Goal: Information Seeking & Learning: Check status

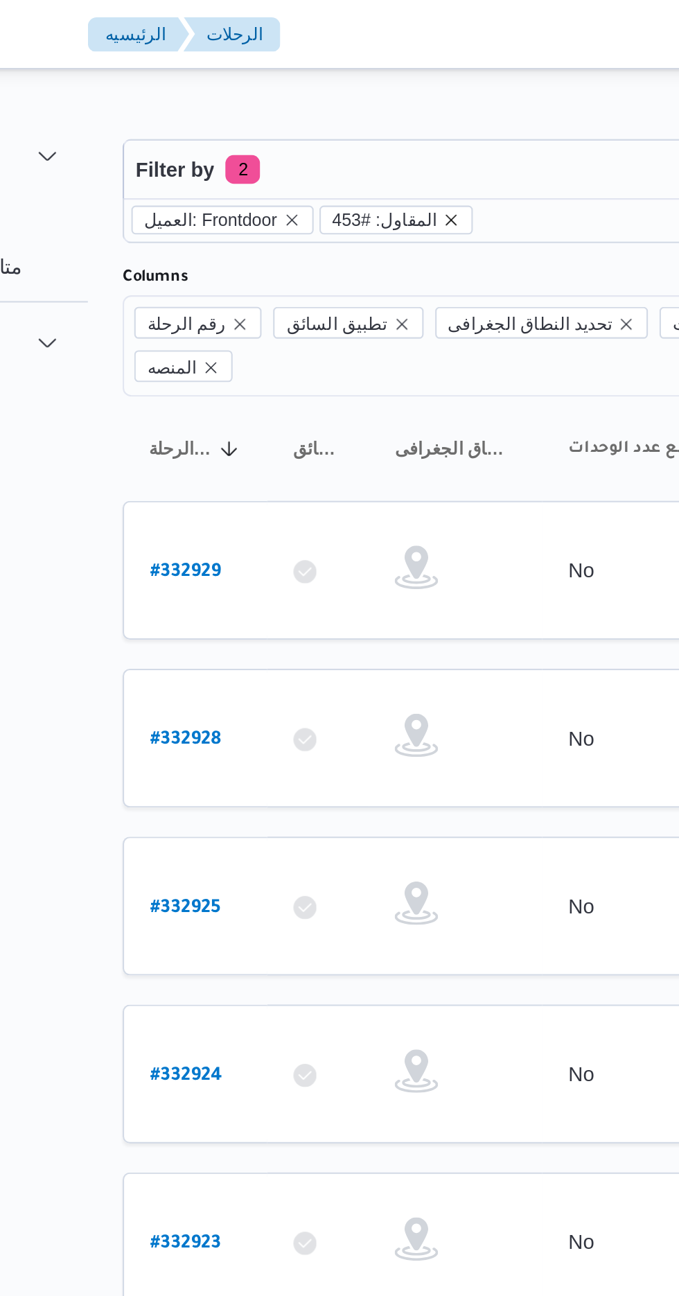
click at [333, 105] on icon "remove selected entity" at bounding box center [337, 105] width 8 height 8
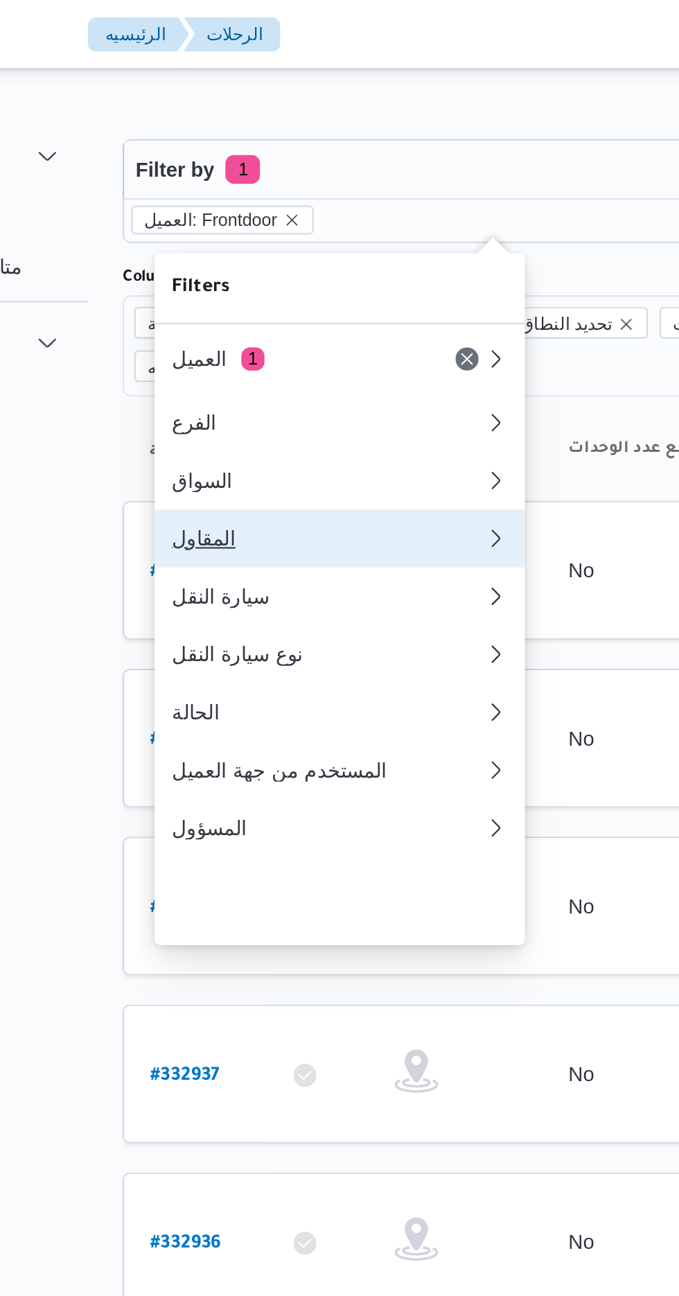
click at [223, 263] on div "المقاول" at bounding box center [276, 257] width 144 height 11
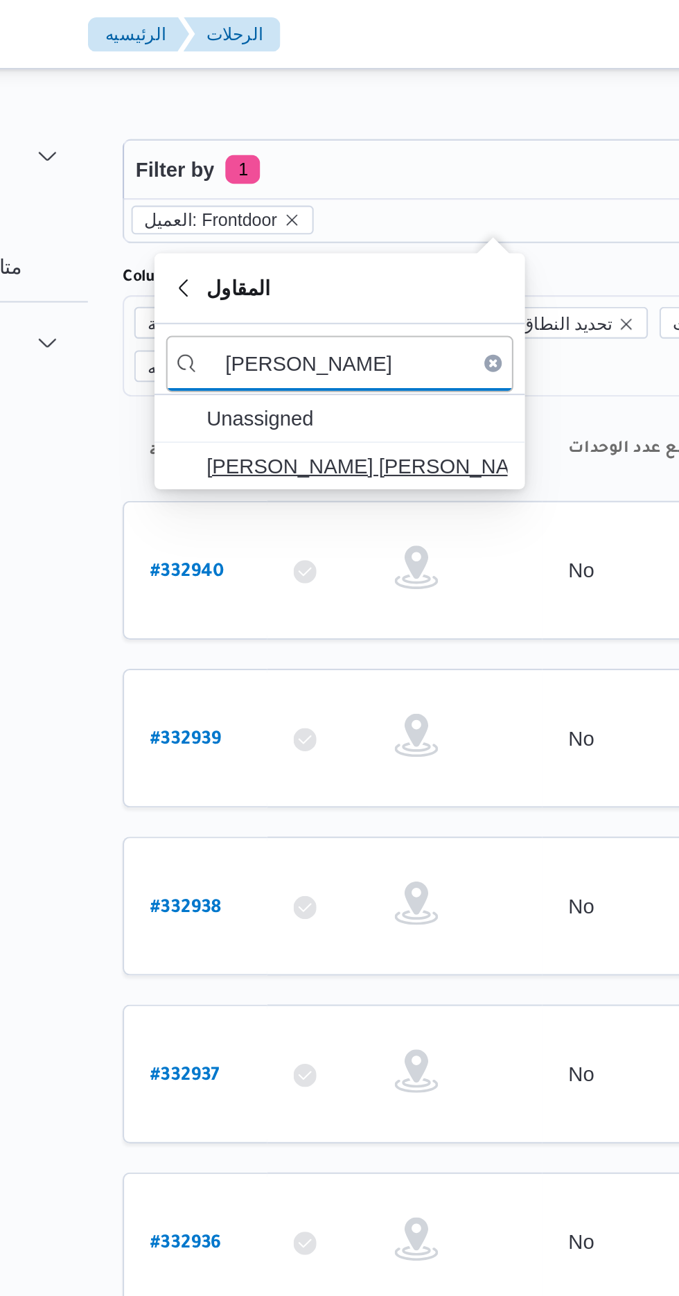
type input "[PERSON_NAME]"
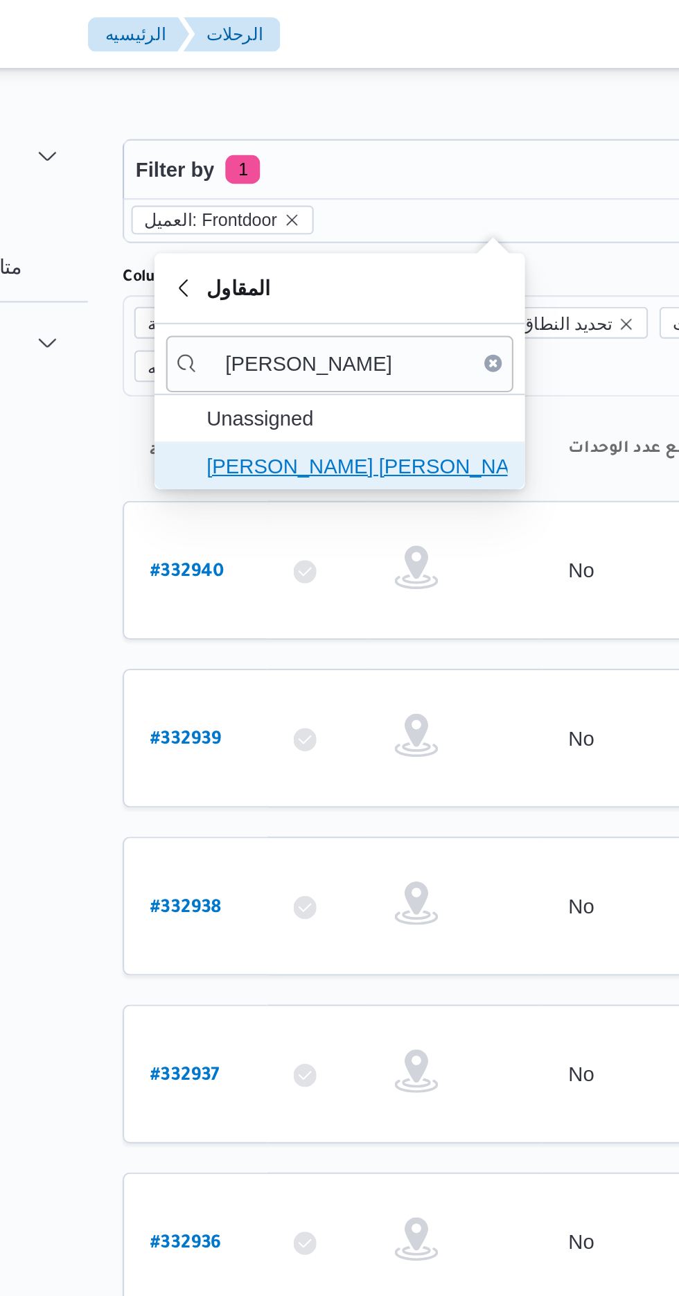
click at [249, 217] on span "[PERSON_NAME] [PERSON_NAME]" at bounding box center [292, 223] width 144 height 17
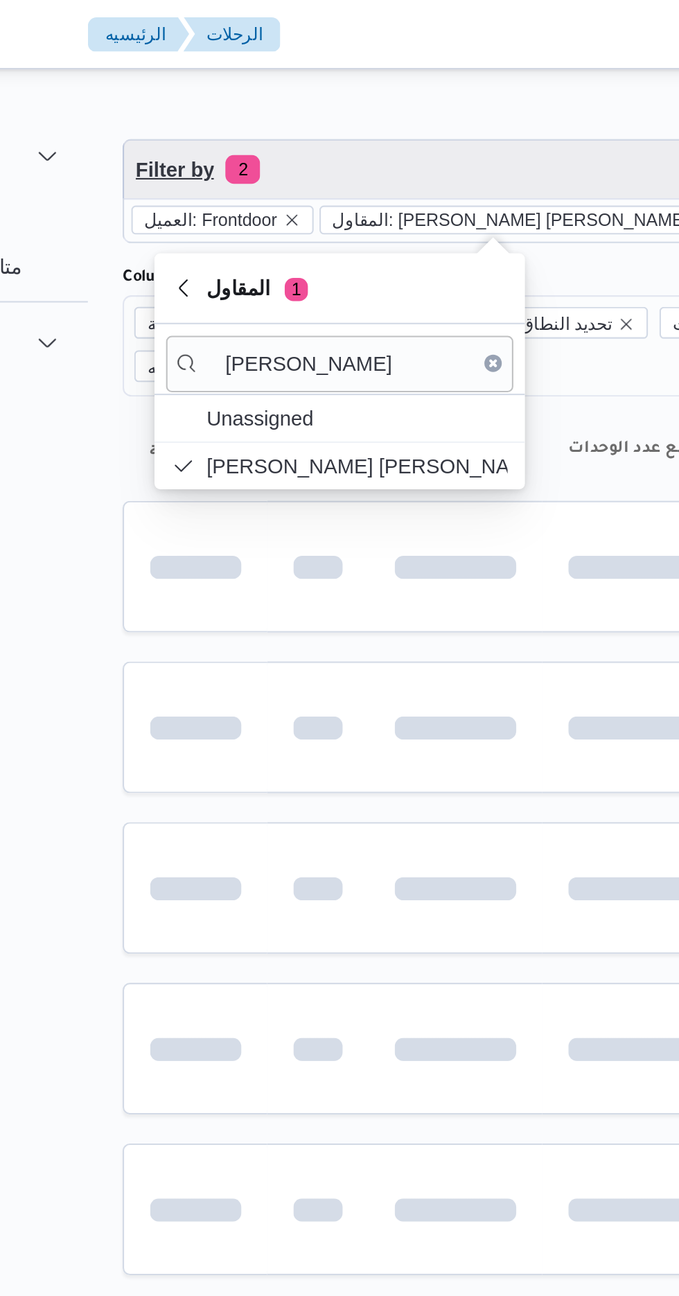
click at [254, 76] on span "Filter by 2" at bounding box center [358, 81] width 354 height 28
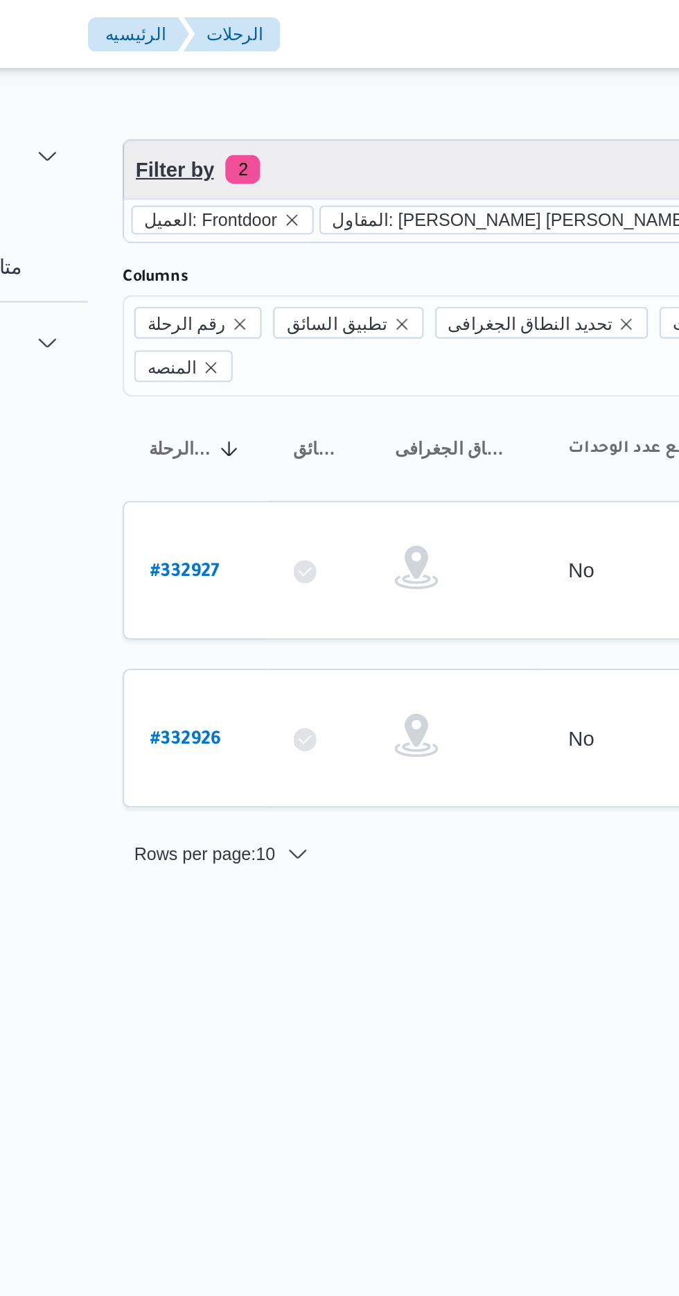
click at [246, 78] on span "Filter by 2" at bounding box center [358, 81] width 354 height 28
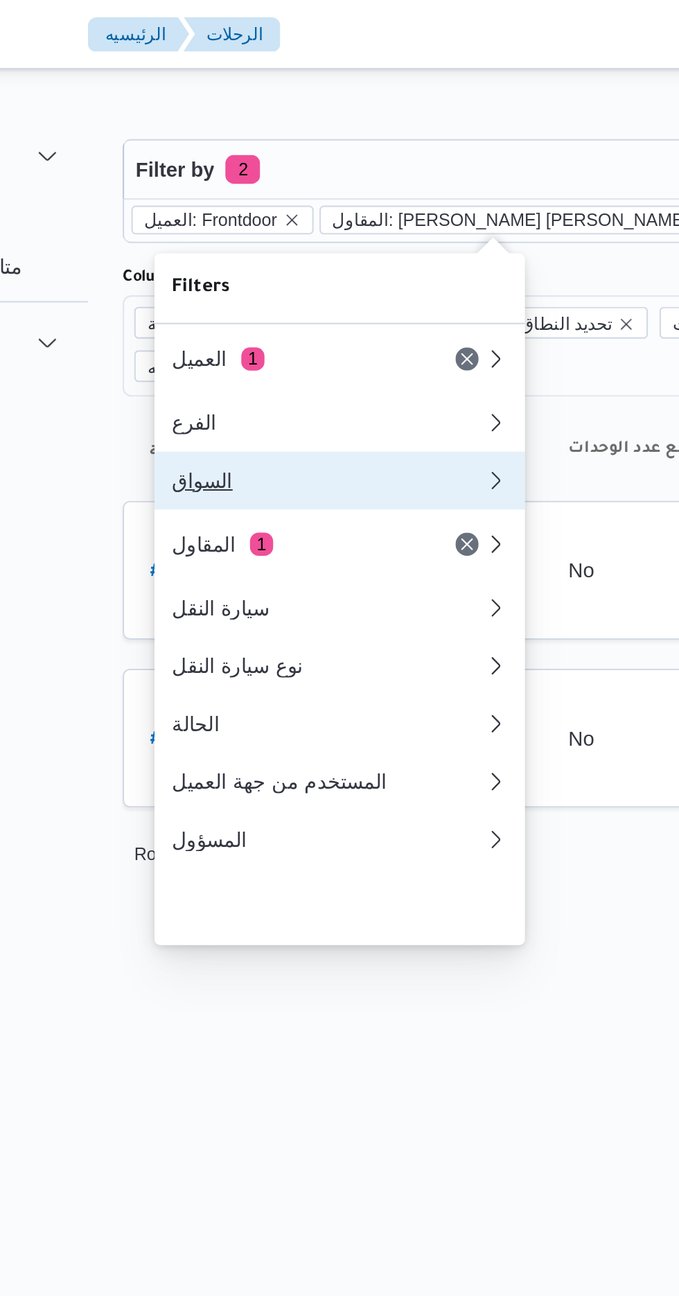
click at [243, 232] on div "السواق" at bounding box center [279, 230] width 150 height 11
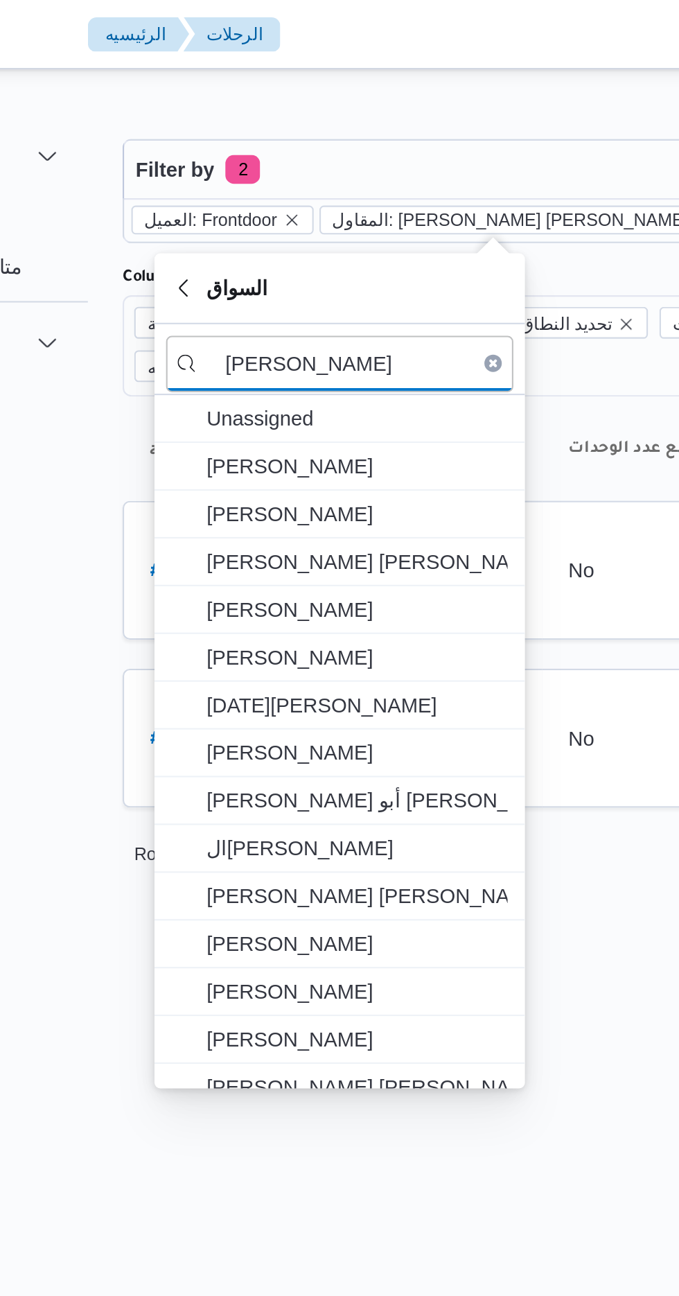
scroll to position [148, 0]
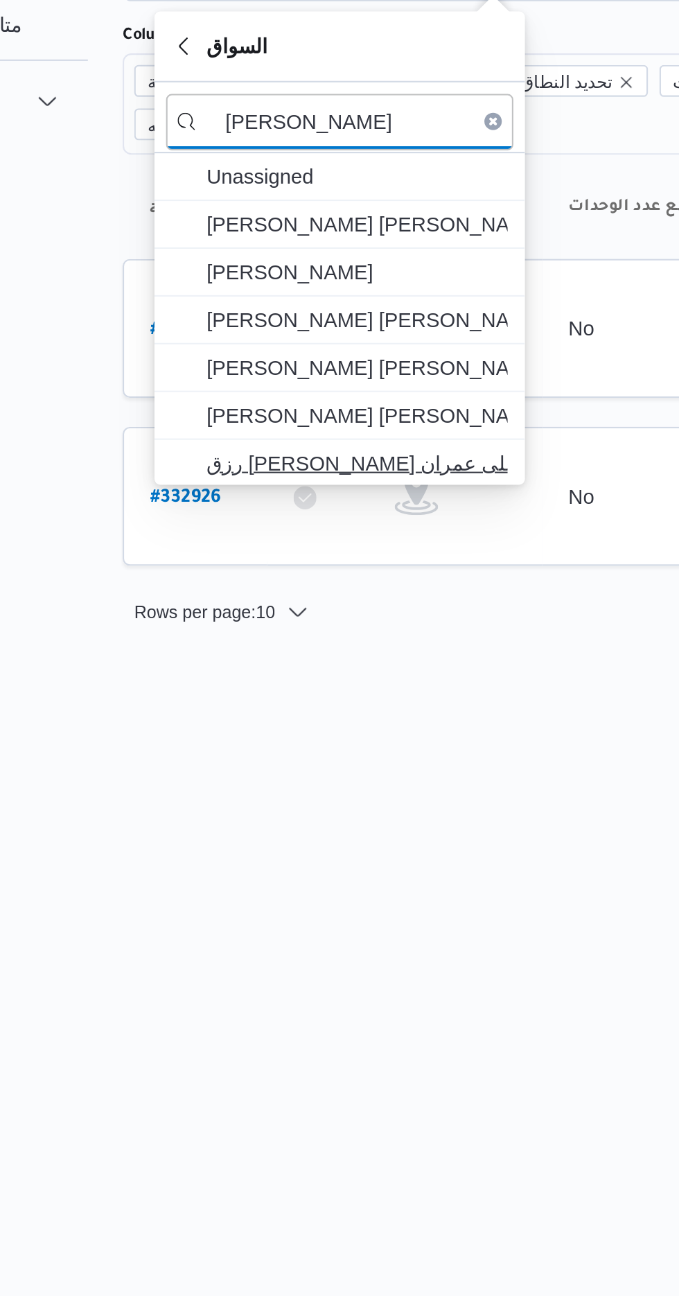
type input "[PERSON_NAME]"
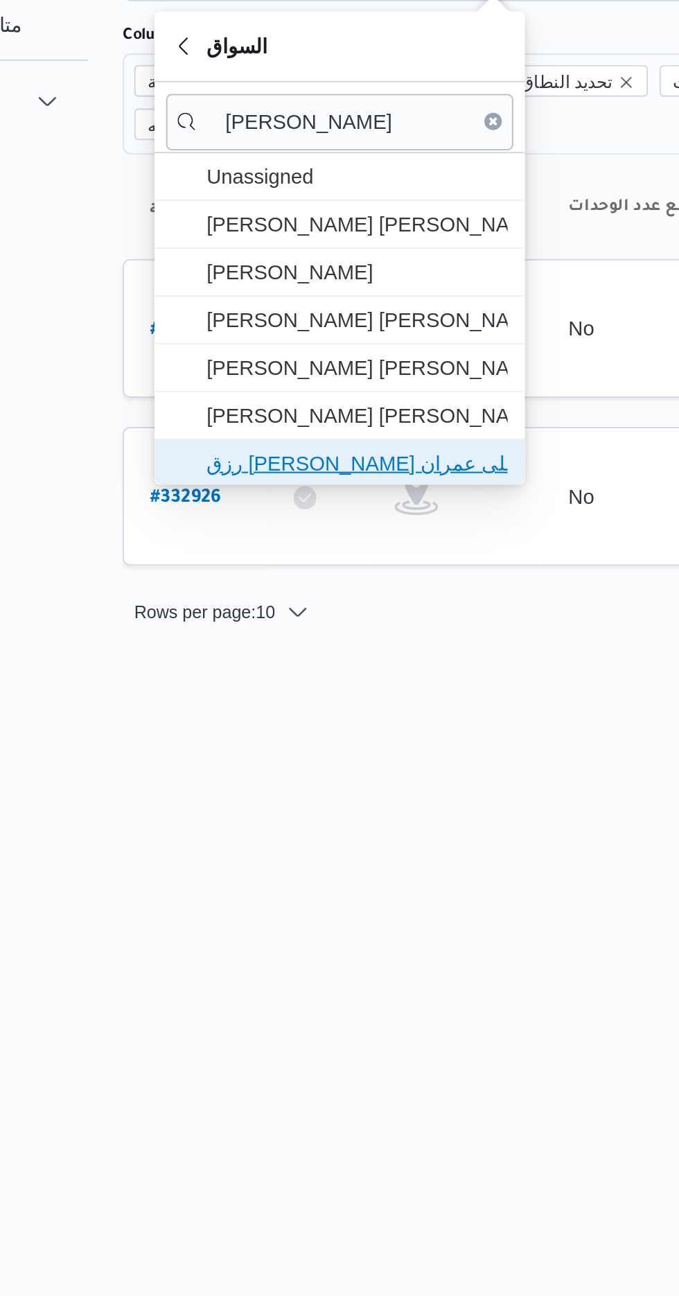
click at [257, 332] on span "رزق [PERSON_NAME] على عمران" at bounding box center [292, 337] width 144 height 17
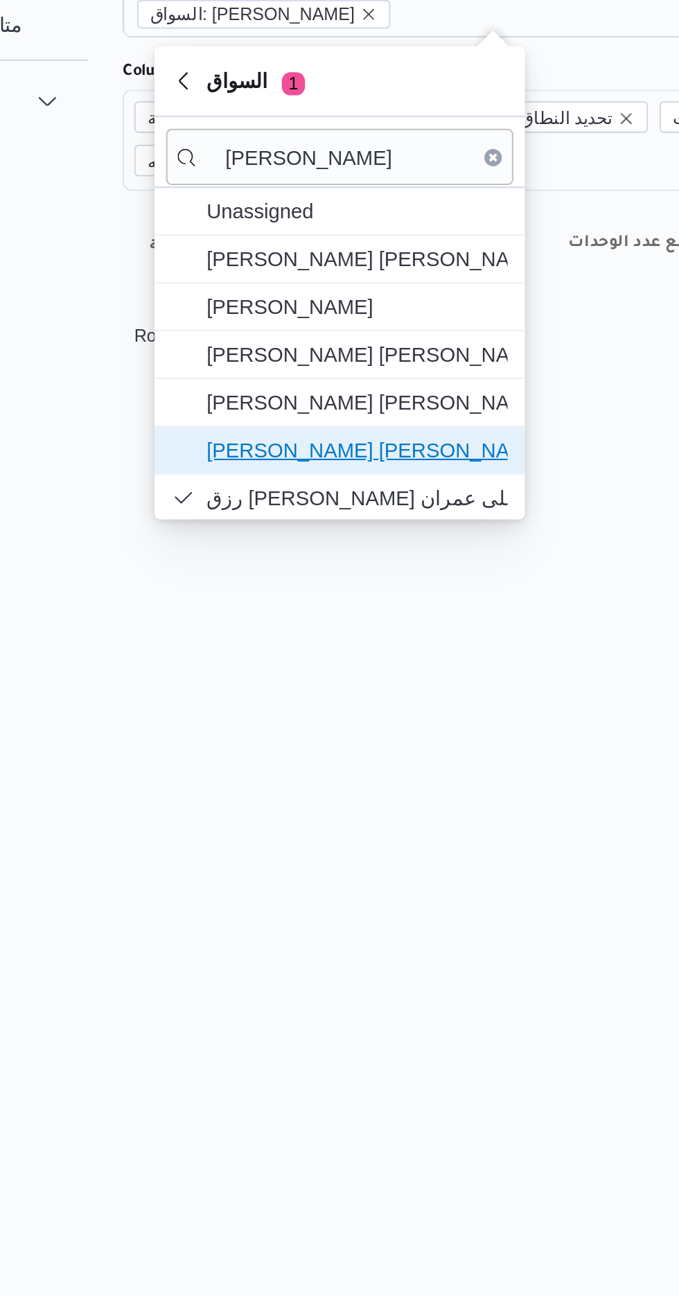
click at [266, 335] on span "[PERSON_NAME] [PERSON_NAME]" at bounding box center [292, 331] width 144 height 17
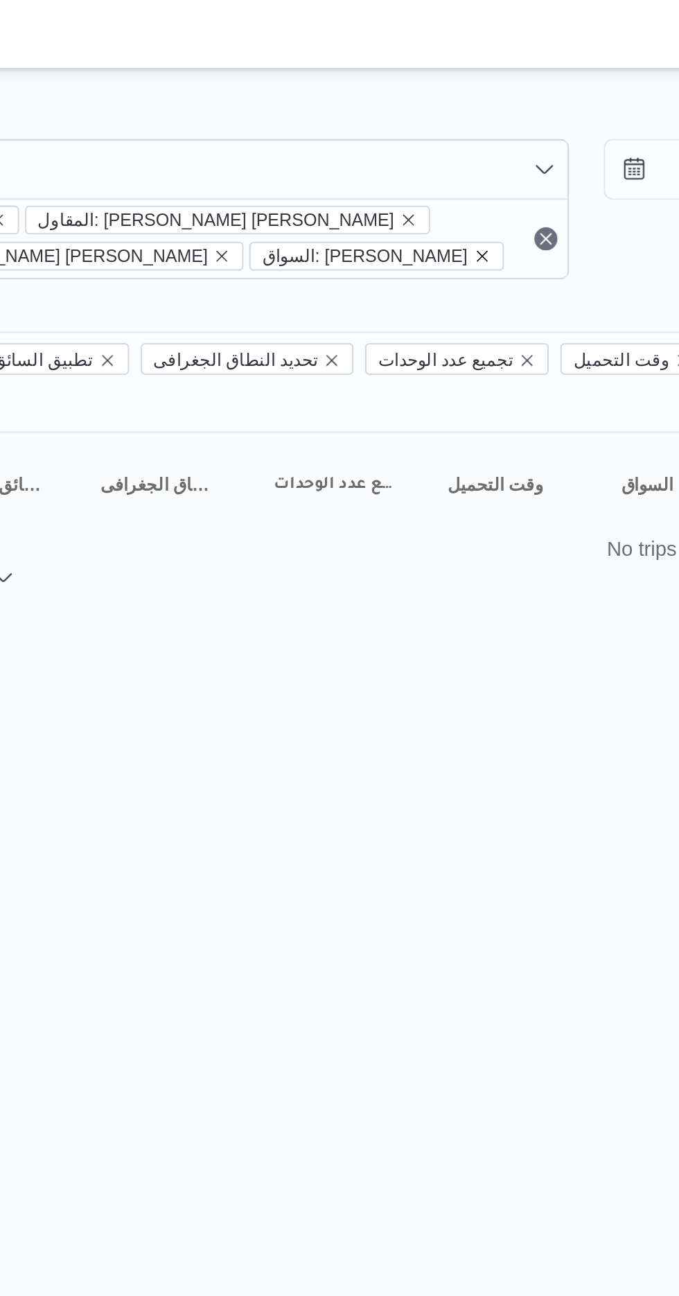
click at [489, 125] on icon "remove selected entity" at bounding box center [493, 123] width 8 height 8
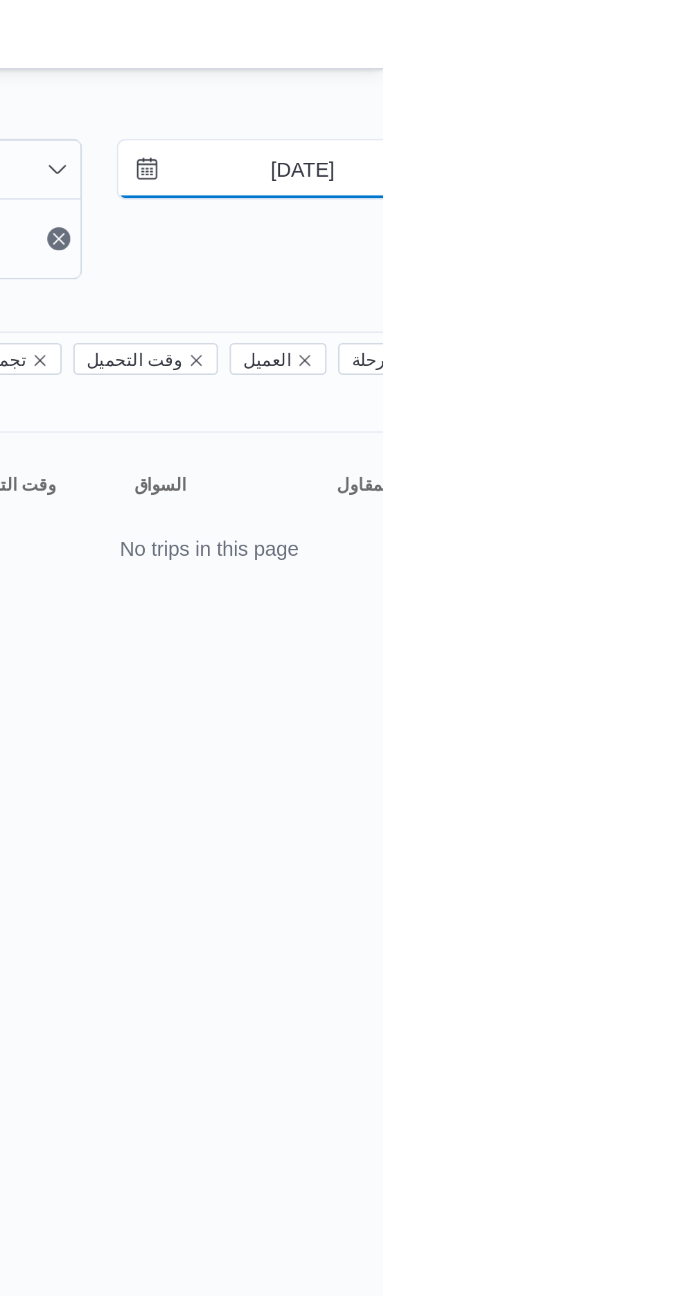
click at [610, 81] on input "[DATE]" at bounding box center [630, 81] width 157 height 28
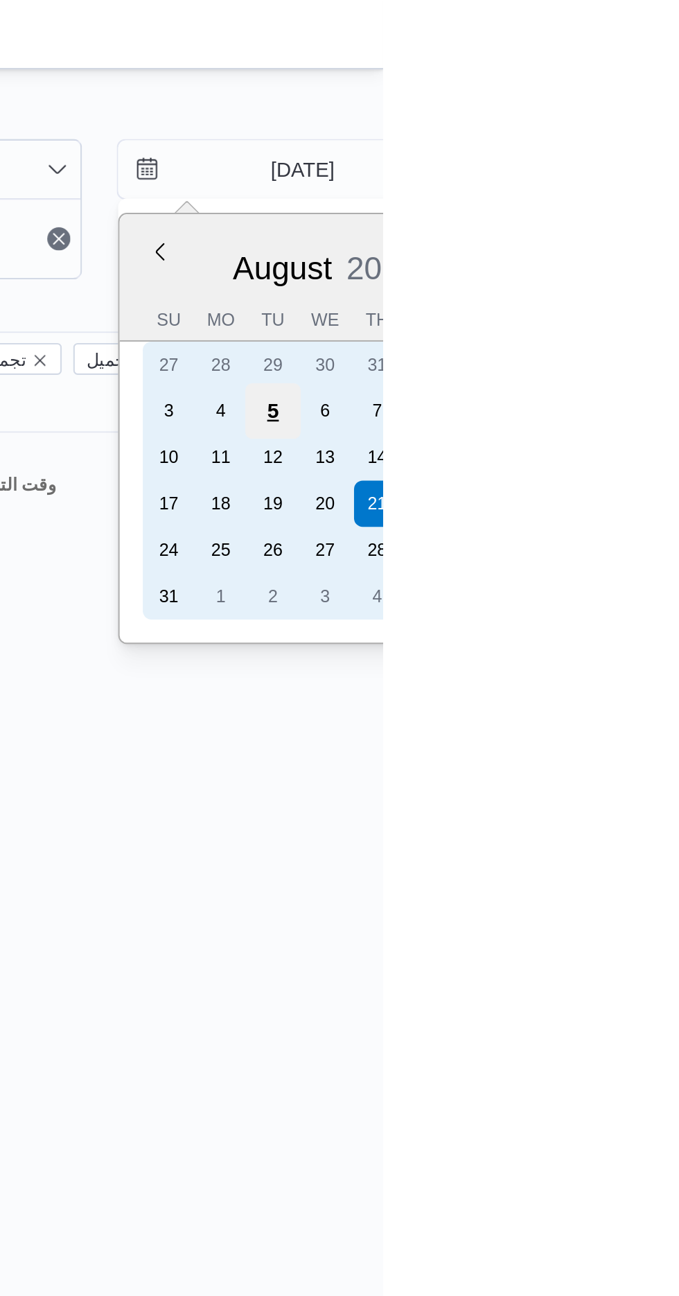
click at [626, 195] on div "5" at bounding box center [626, 197] width 26 height 26
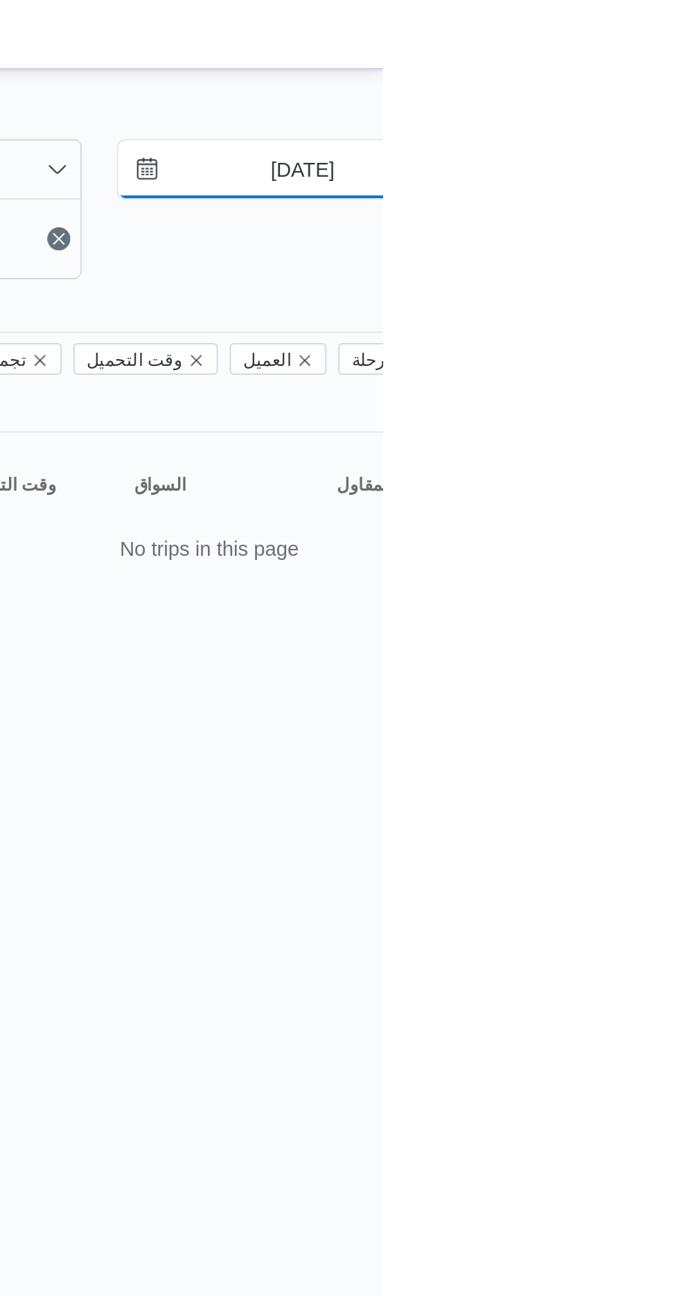
click at [616, 79] on input "[DATE]" at bounding box center [630, 81] width 157 height 28
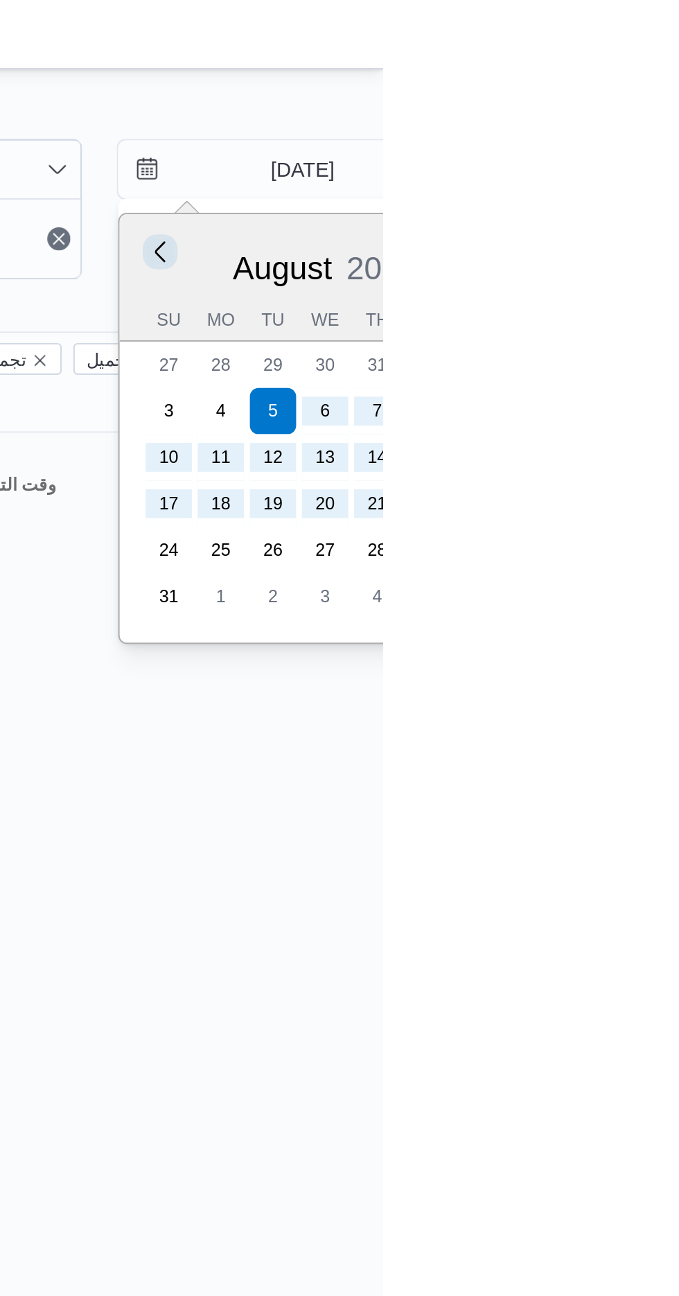
click at [569, 121] on button "Previous Month" at bounding box center [572, 120] width 13 height 13
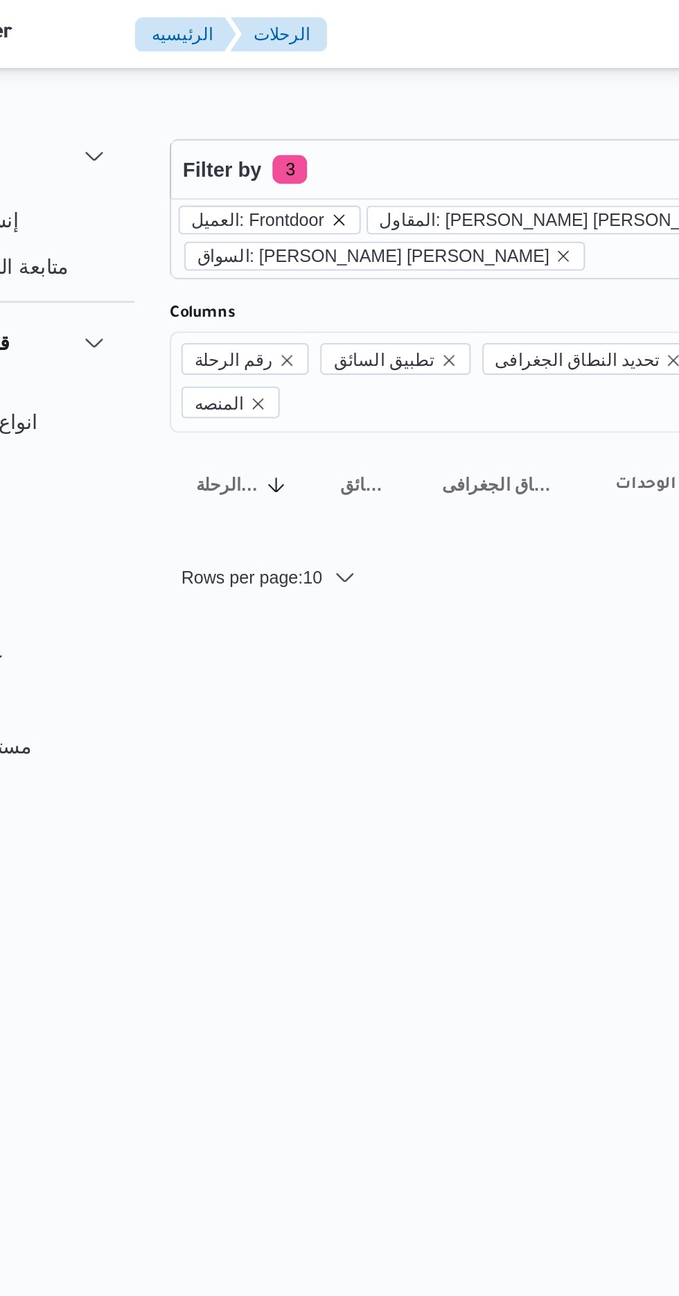
click at [257, 105] on icon "remove selected entity" at bounding box center [261, 105] width 8 height 8
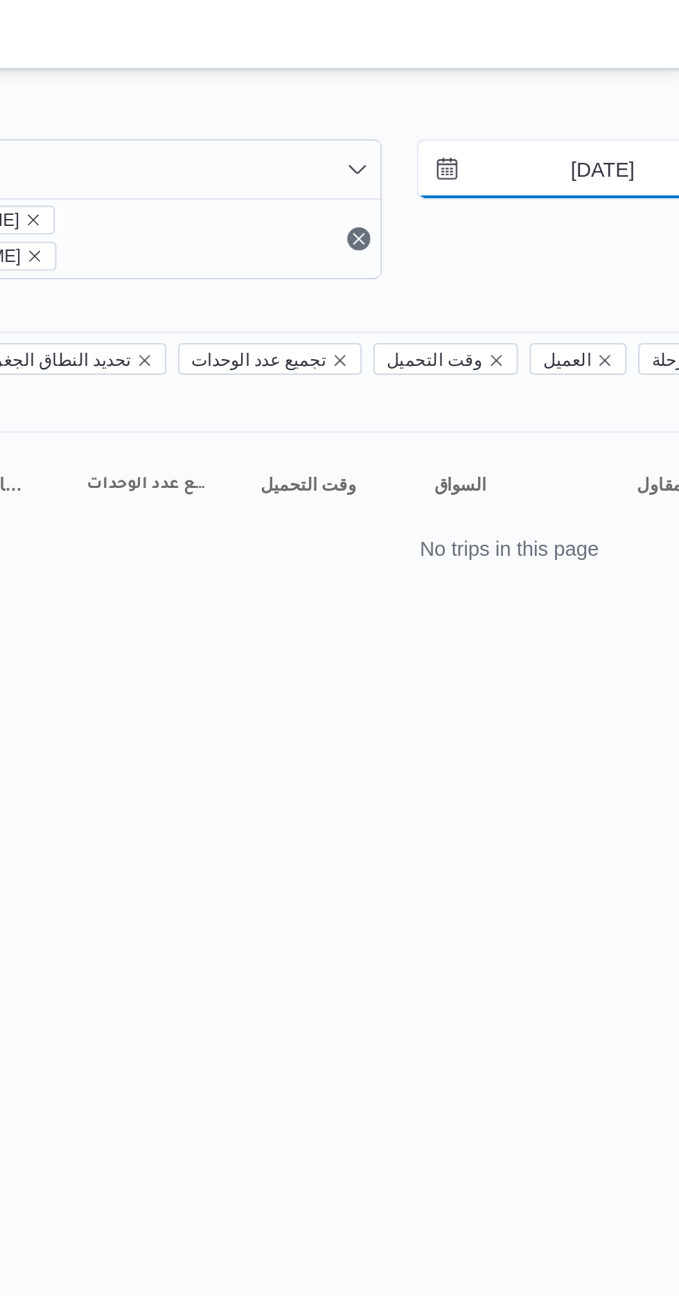
click at [611, 76] on input "[DATE]" at bounding box center [630, 81] width 157 height 28
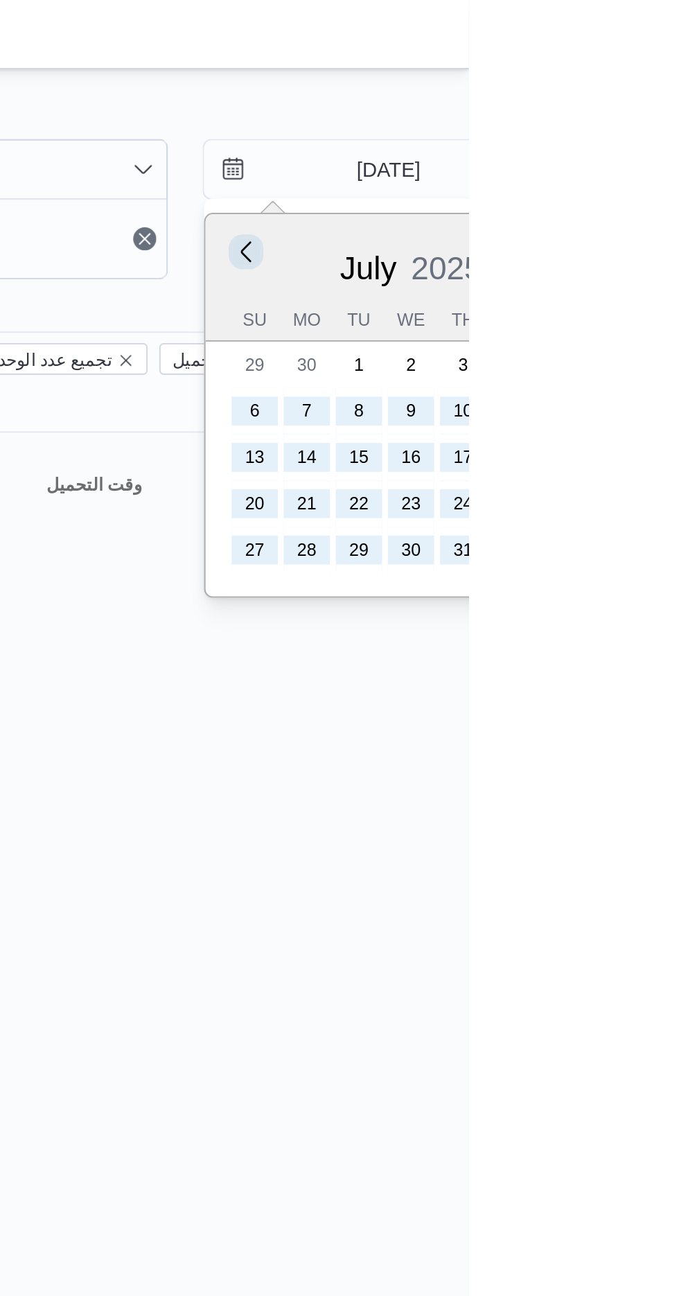
click at [568, 123] on button "Previous Month" at bounding box center [572, 120] width 13 height 13
click at [568, 121] on button "Previous Month" at bounding box center [572, 120] width 13 height 13
type input "[DATE]"
click at [561, 117] on div "[DATE]" at bounding box center [651, 125] width 197 height 35
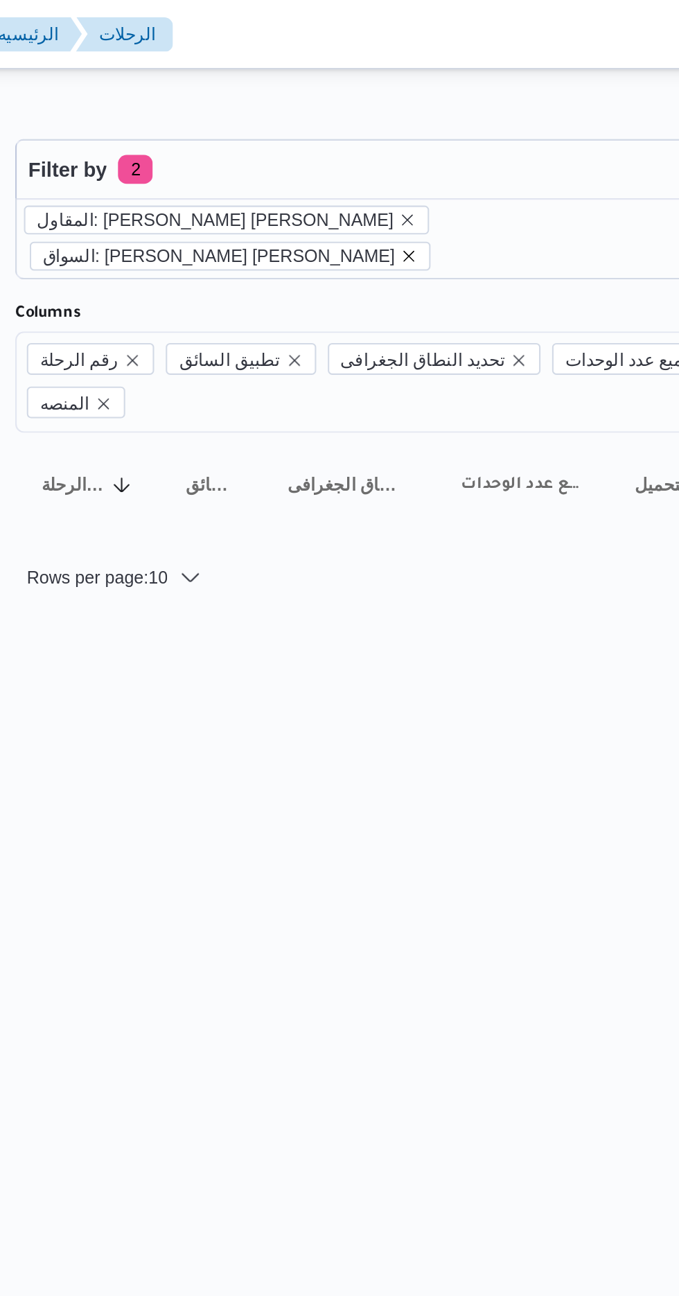
click at [373, 119] on icon "remove selected entity" at bounding box center [369, 123] width 8 height 8
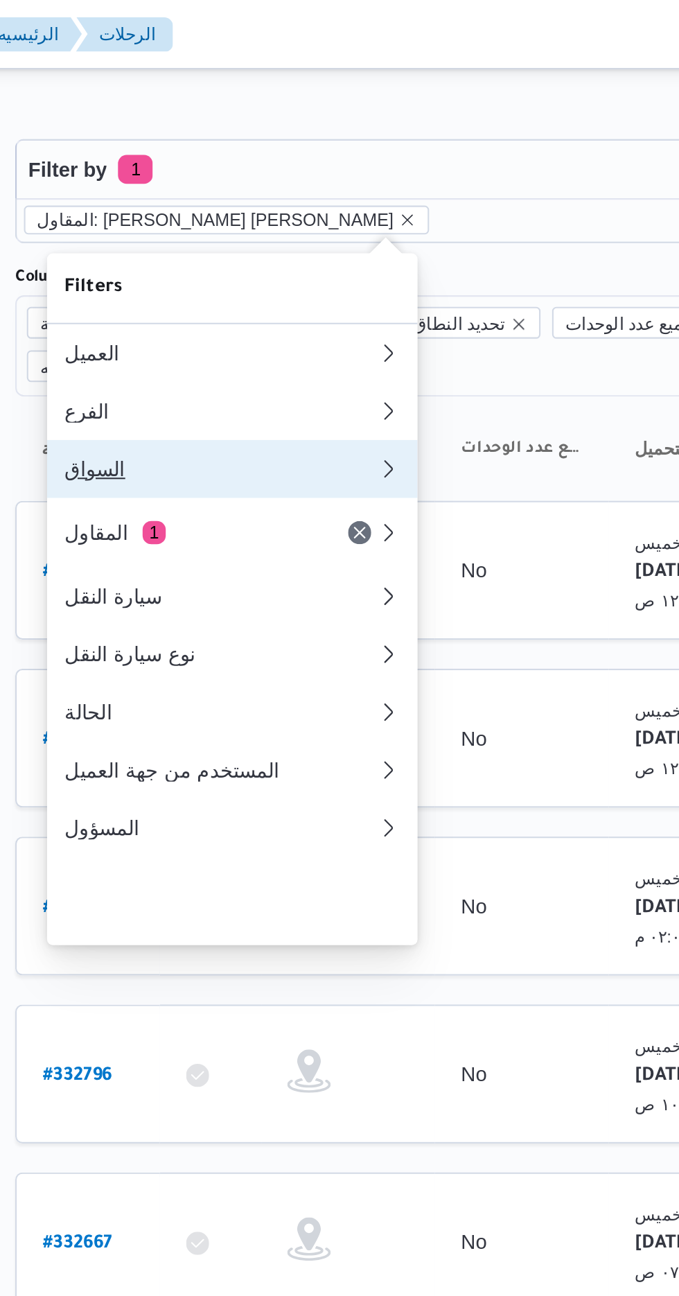
click at [227, 230] on div "السواق" at bounding box center [276, 224] width 144 height 11
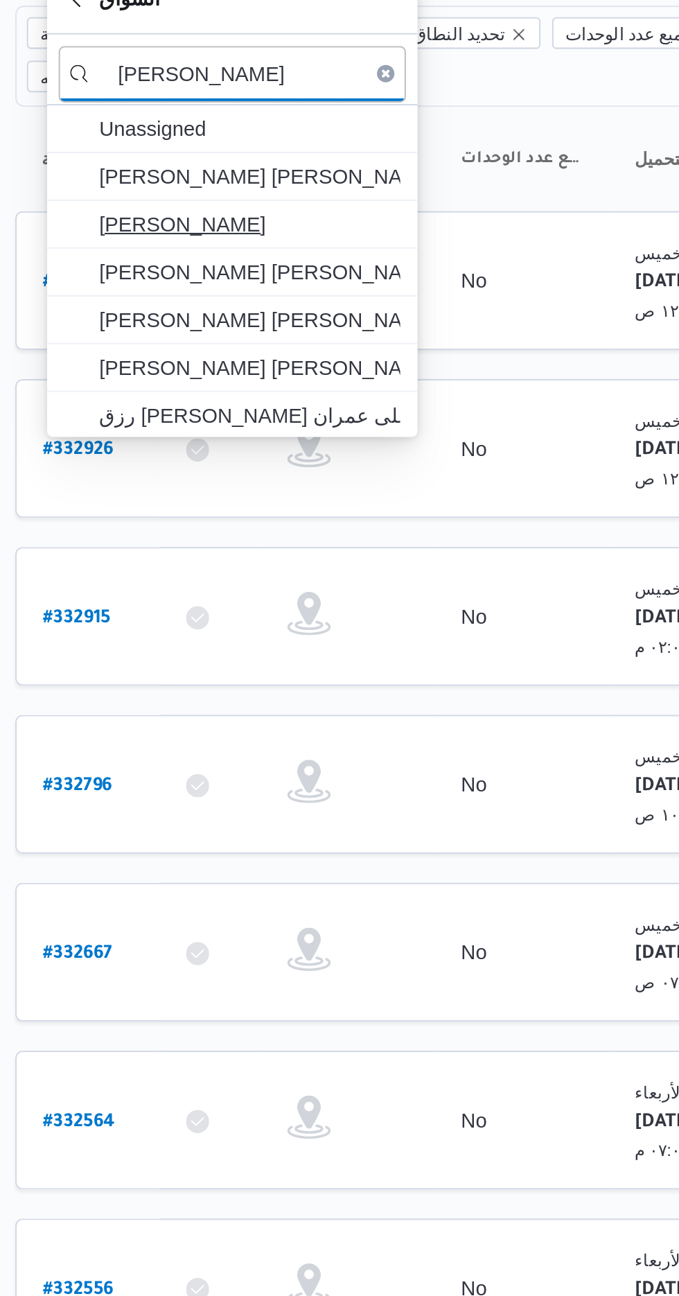
type input "[PERSON_NAME]"
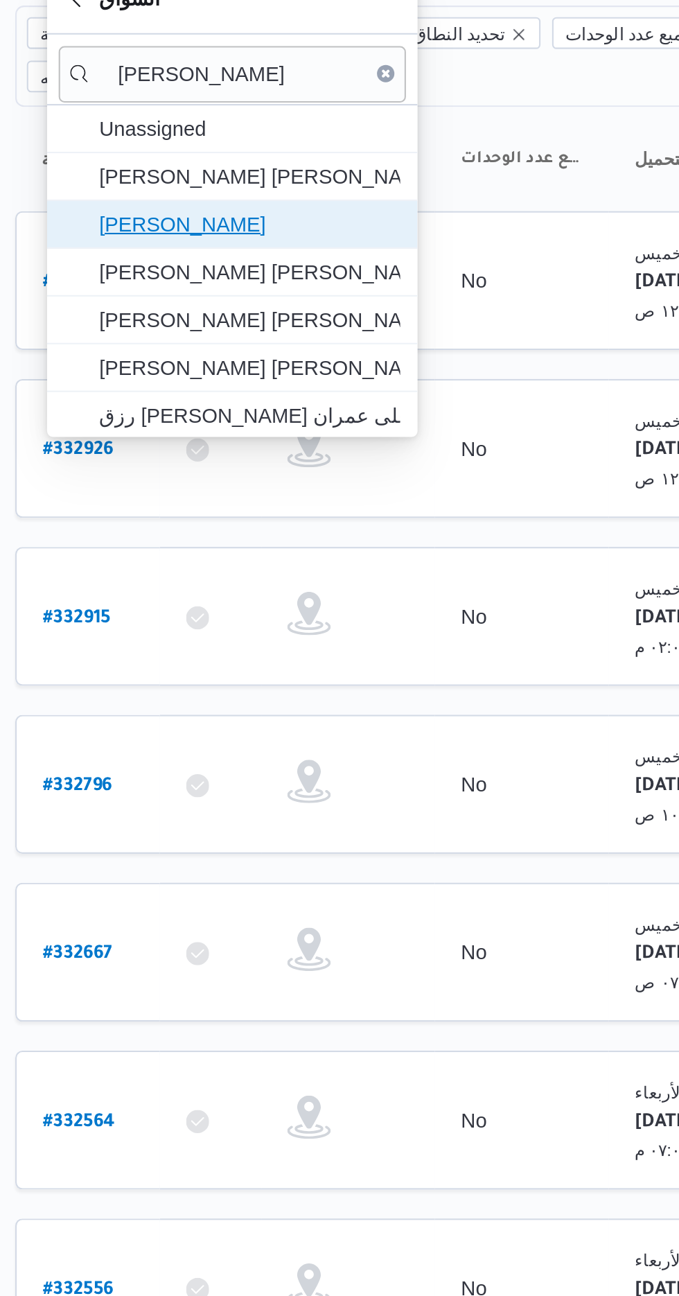
click at [244, 241] on span "[PERSON_NAME]" at bounding box center [292, 246] width 144 height 17
